Goal: Find specific page/section: Find specific page/section

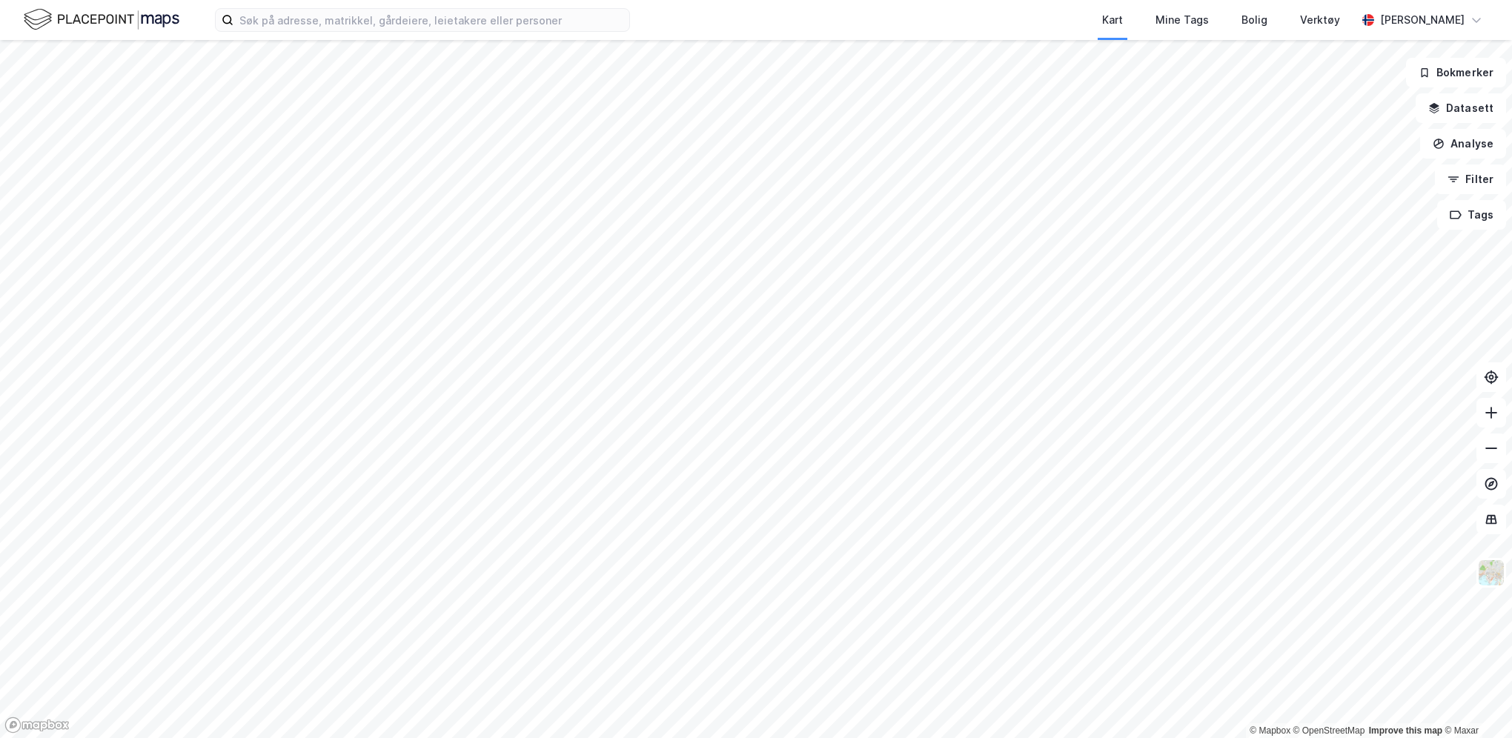
click at [442, 33] on div "Kart Mine Tags Bolig Verktøy Bastian Stokseth" at bounding box center [756, 20] width 1512 height 40
click at [441, 24] on input at bounding box center [431, 20] width 396 height 22
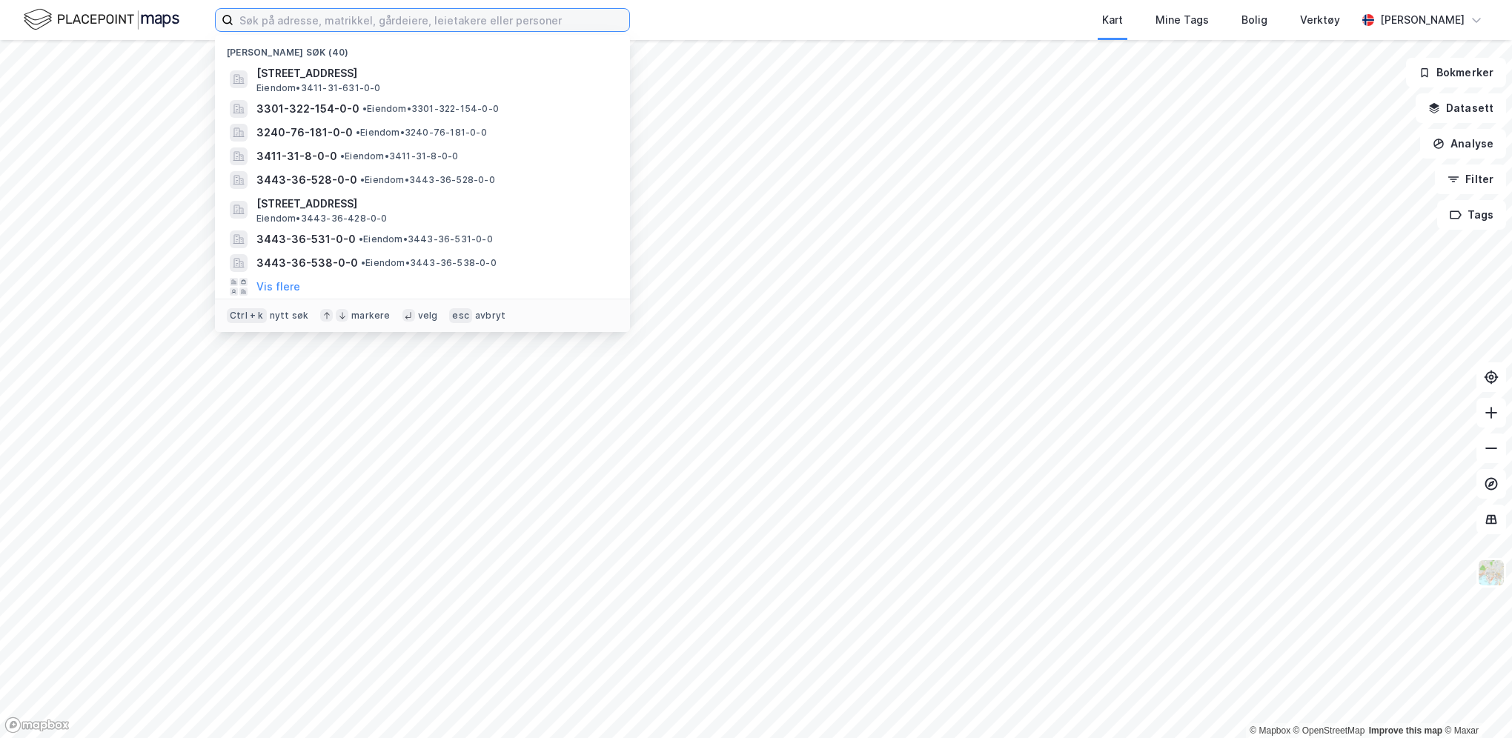
paste input "Eidsvoll 76/181"
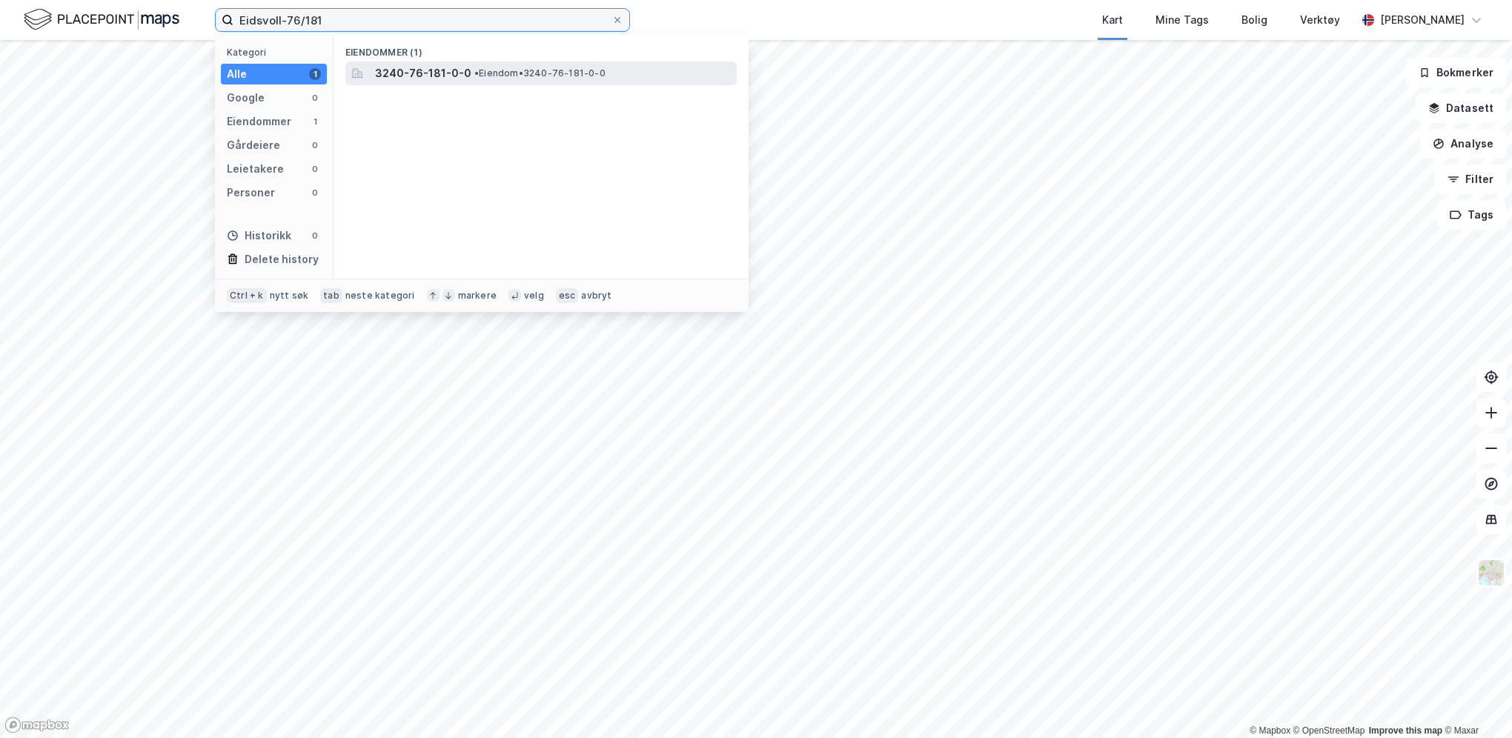
type input "Eidsvoll-76/181"
click at [443, 79] on span "3240-76-181-0-0" at bounding box center [423, 73] width 96 height 18
